Goal: Information Seeking & Learning: Check status

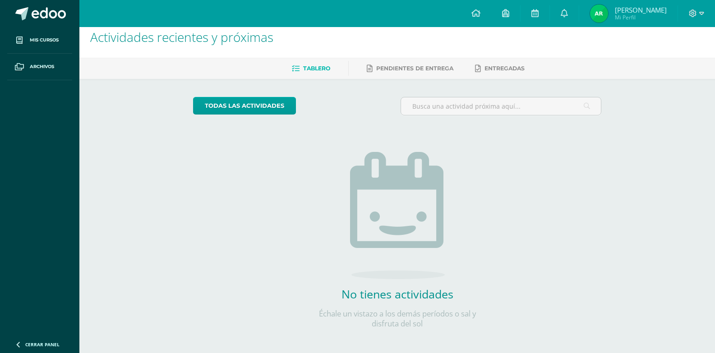
scroll to position [14, 0]
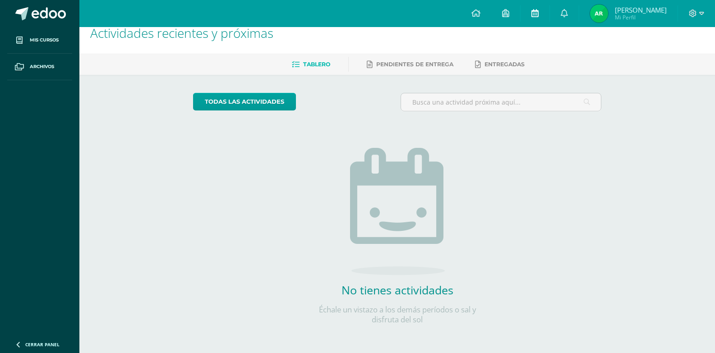
click at [537, 13] on link at bounding box center [535, 13] width 29 height 27
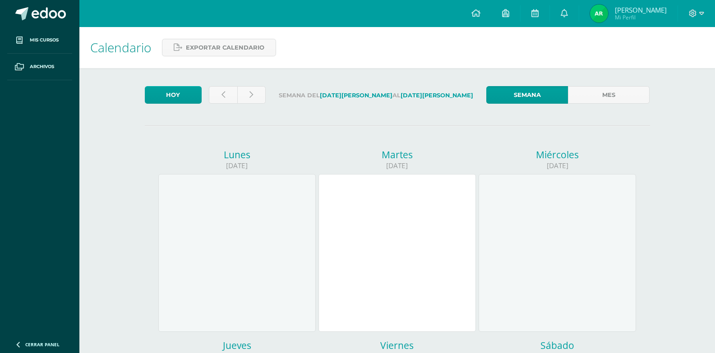
drag, startPoint x: 560, startPoint y: 17, endPoint x: 555, endPoint y: 31, distance: 15.1
click at [561, 17] on icon at bounding box center [564, 13] width 7 height 8
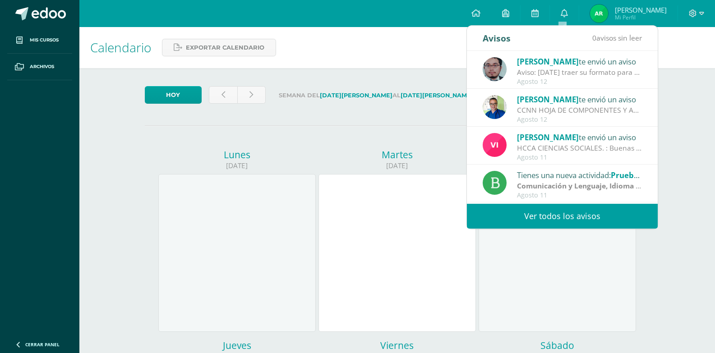
click at [525, 211] on link "Ver todos los avisos" at bounding box center [562, 216] width 191 height 25
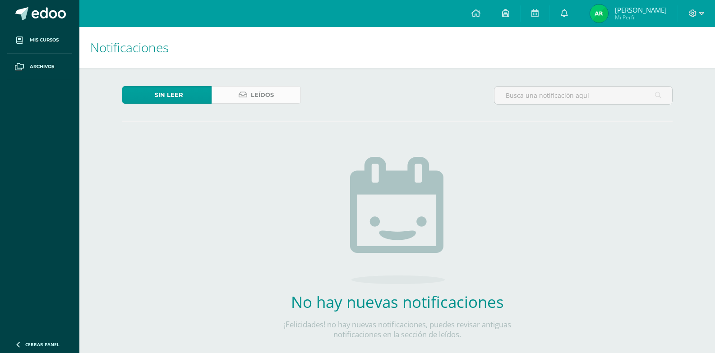
click at [282, 91] on link "Leídos" at bounding box center [256, 95] width 89 height 18
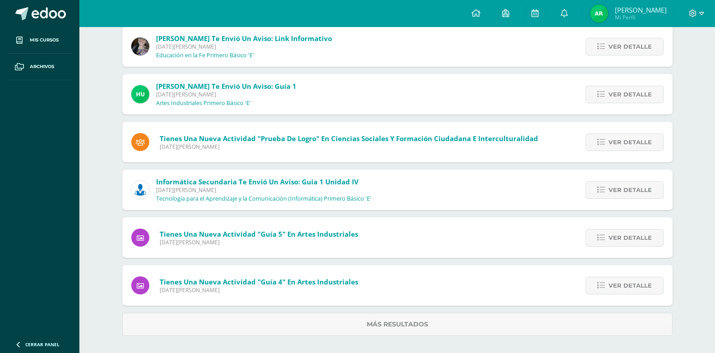
scroll to position [305, 0]
click at [594, 177] on div "Ver detalle" at bounding box center [622, 189] width 101 height 41
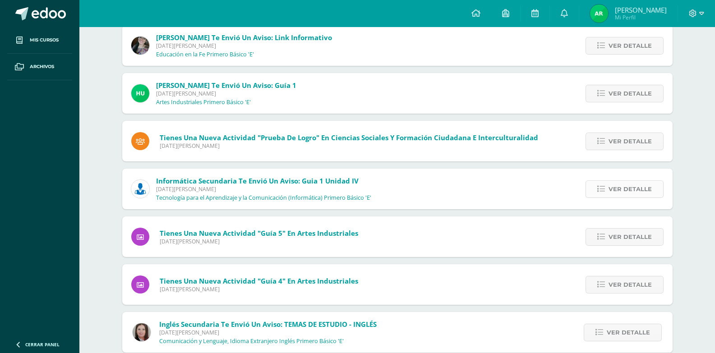
click at [597, 186] on link "Ver detalle" at bounding box center [625, 189] width 78 height 18
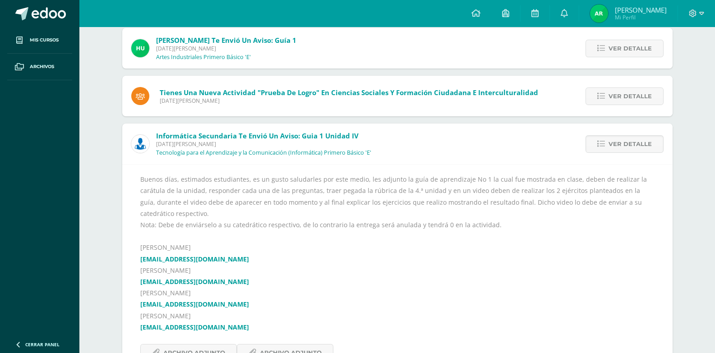
scroll to position [395, 0]
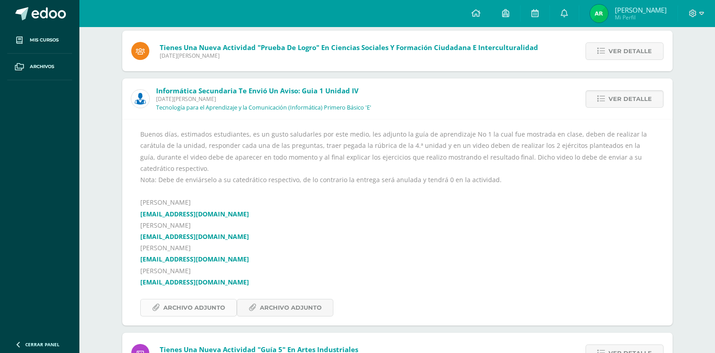
click at [231, 299] on link "Archivo Adjunto" at bounding box center [188, 308] width 97 height 18
click at [287, 300] on span "Archivo Adjunto" at bounding box center [291, 308] width 62 height 17
